Goal: Task Accomplishment & Management: Complete application form

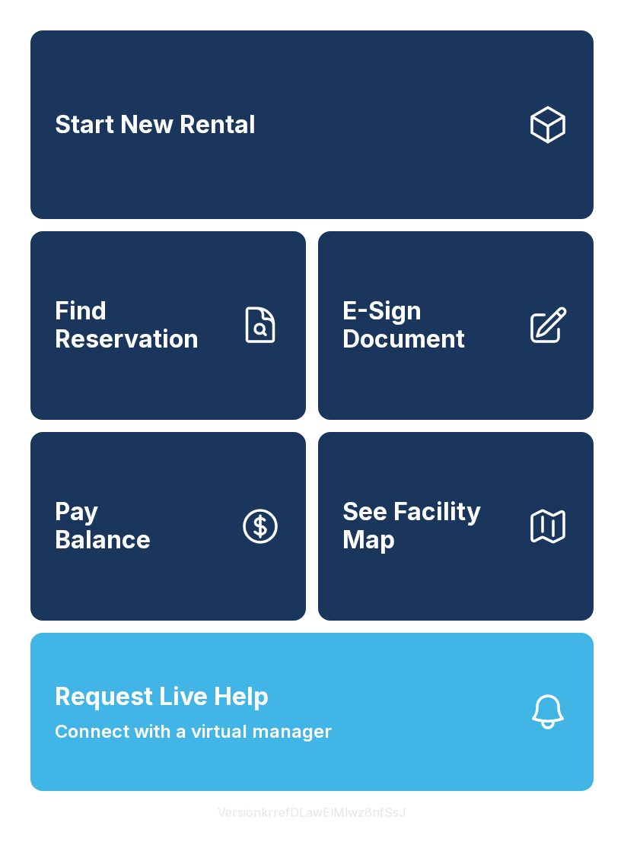
click at [442, 378] on link "E-Sign Document" at bounding box center [455, 325] width 275 height 189
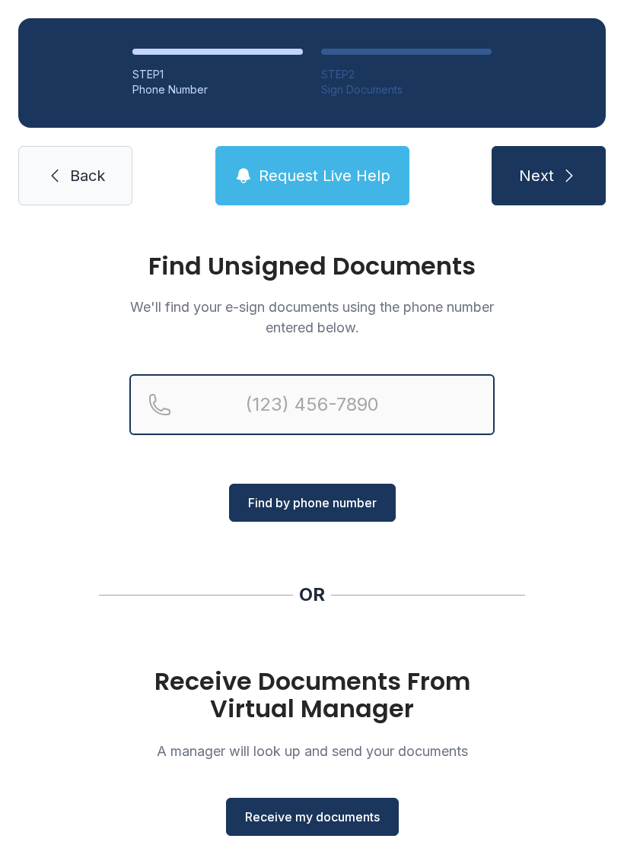
click at [418, 408] on input "Reservation phone number" at bounding box center [311, 404] width 365 height 61
type input "[PHONE_NUMBER]"
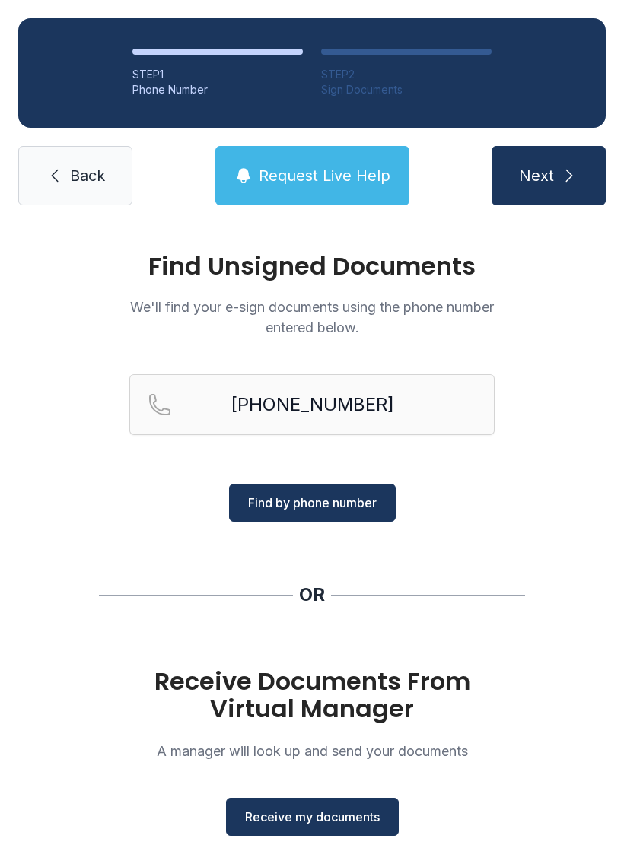
click at [574, 170] on icon "submit" at bounding box center [569, 176] width 18 height 18
click at [322, 829] on button "Receive my documents" at bounding box center [312, 817] width 173 height 38
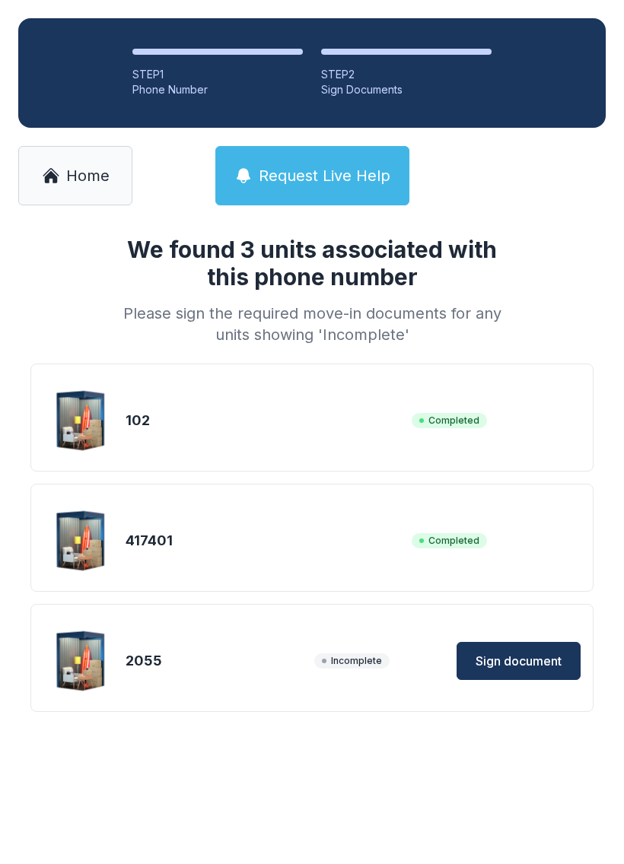
click at [548, 656] on span "Sign document" at bounding box center [518, 661] width 86 height 18
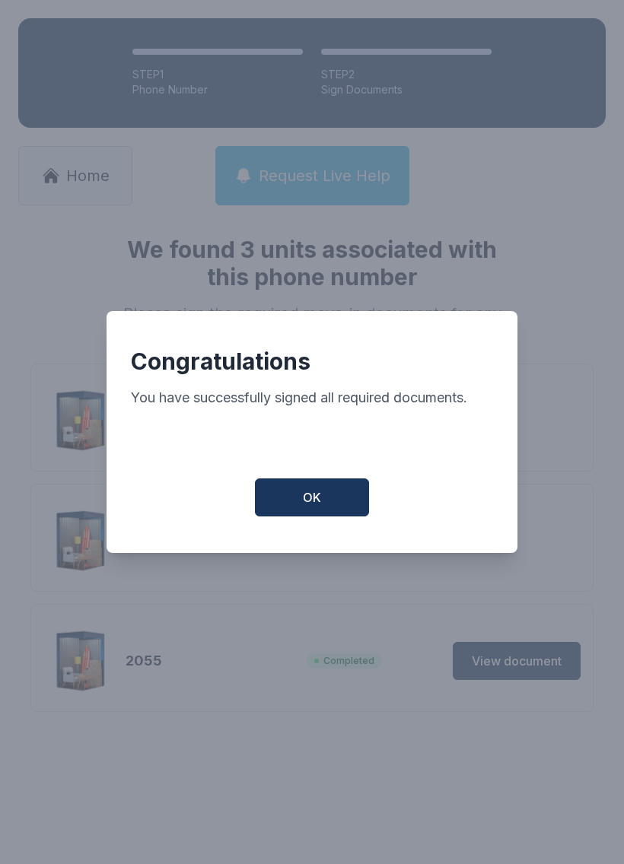
click at [302, 497] on button "OK" at bounding box center [312, 497] width 114 height 38
